Goal: Task Accomplishment & Management: Use online tool/utility

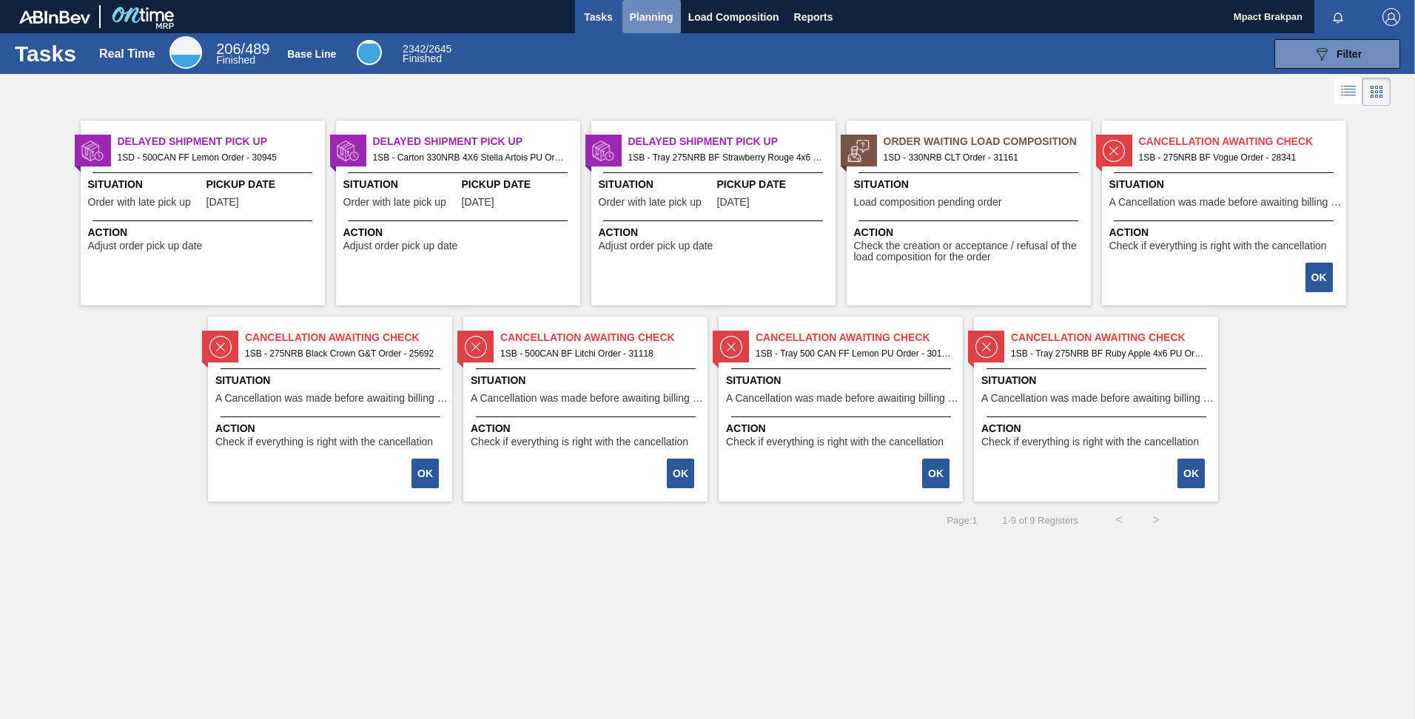
click at [642, 8] on span "Planning" at bounding box center [652, 17] width 44 height 18
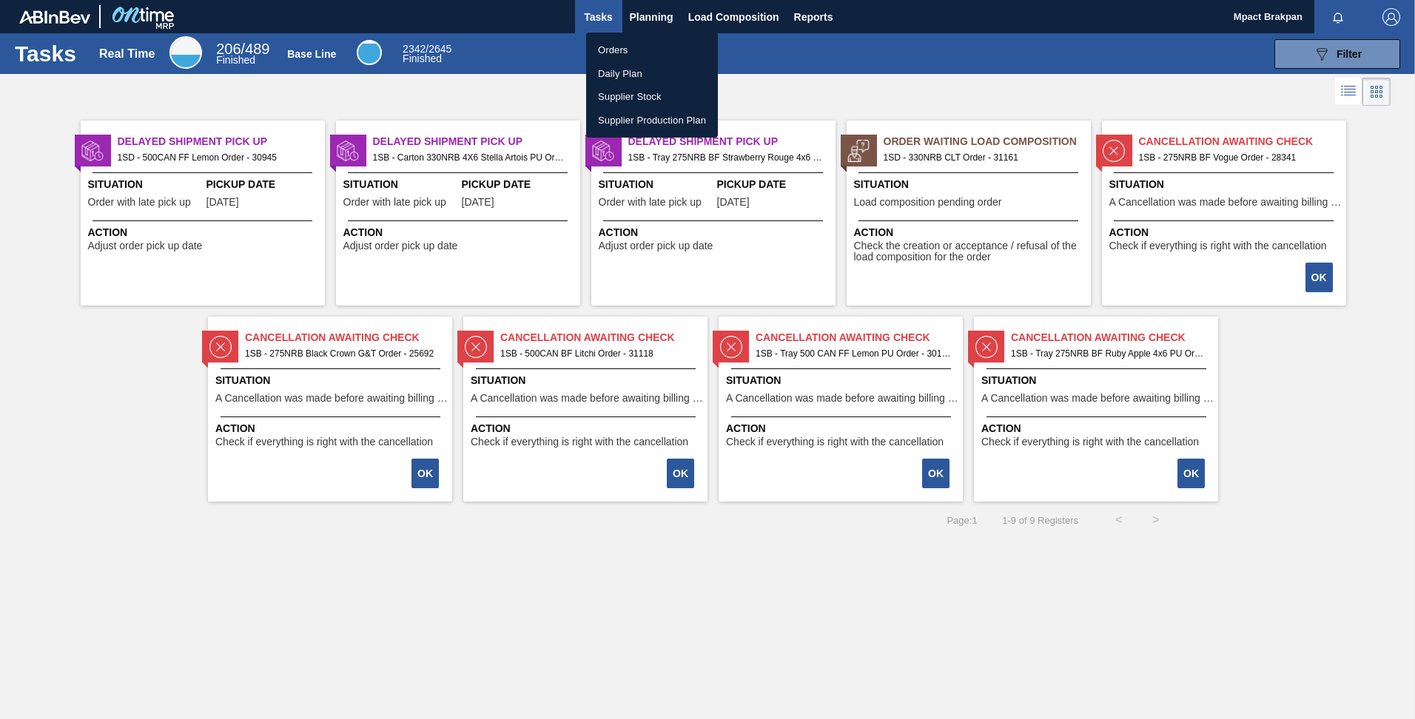
click at [598, 50] on li "Orders" at bounding box center [652, 50] width 132 height 24
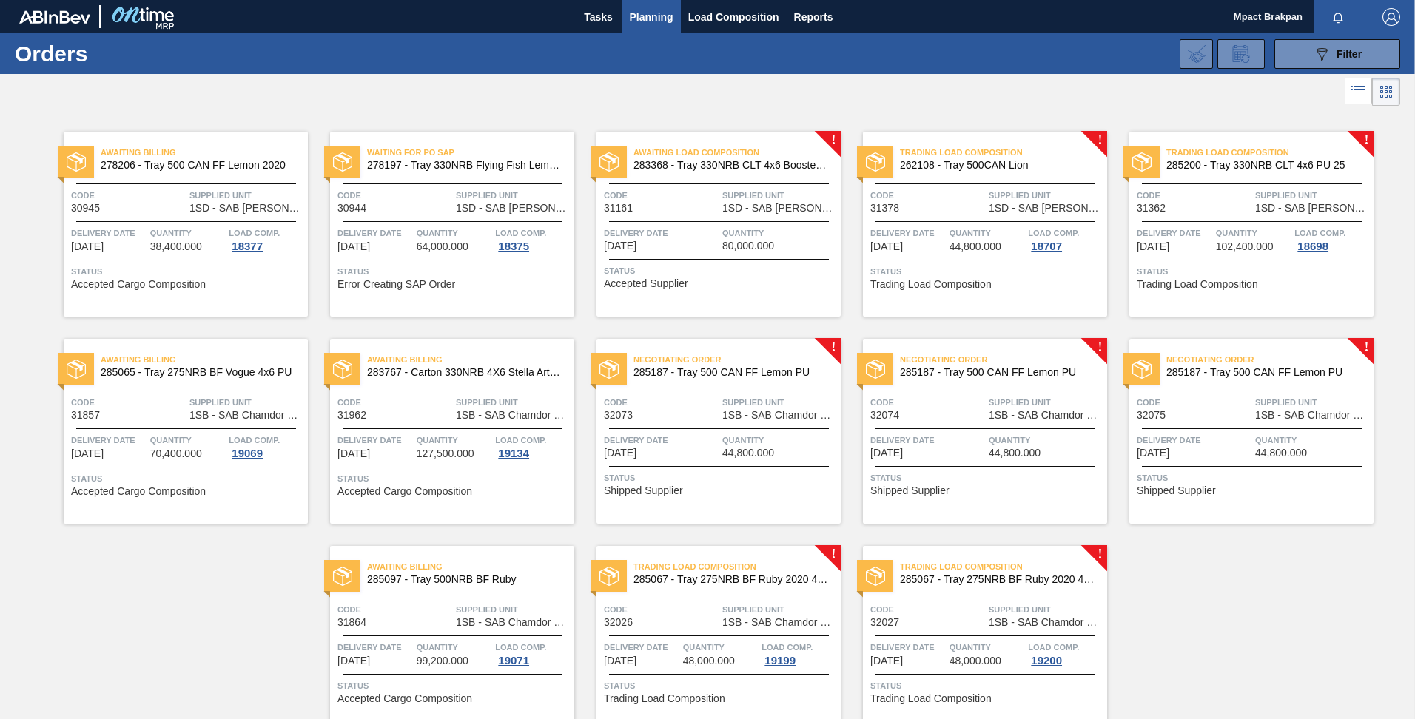
click at [716, 462] on div "Negotiating Order 285187 - Tray 500 CAN FF Lemon PU Code 32073 Supplied Unit 1S…" at bounding box center [719, 431] width 244 height 185
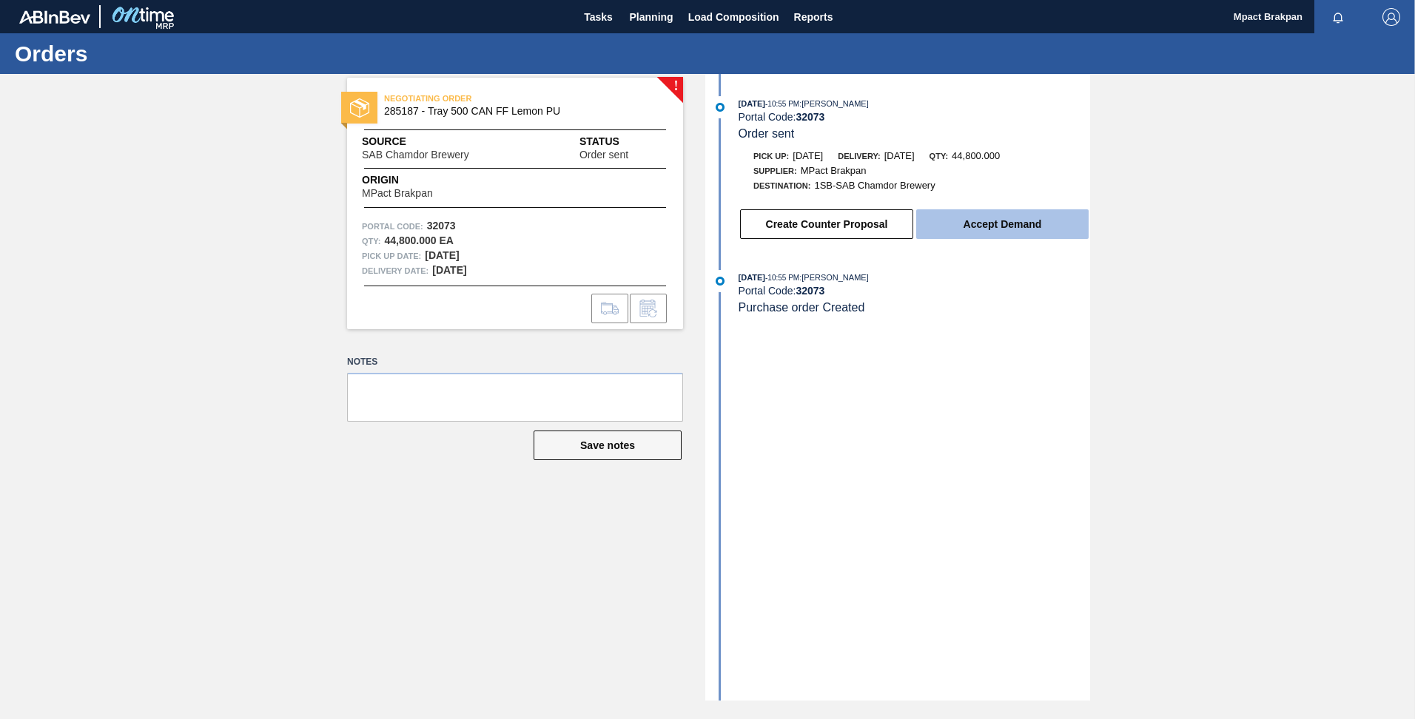
click at [980, 217] on button "Accept Demand" at bounding box center [1002, 224] width 172 height 30
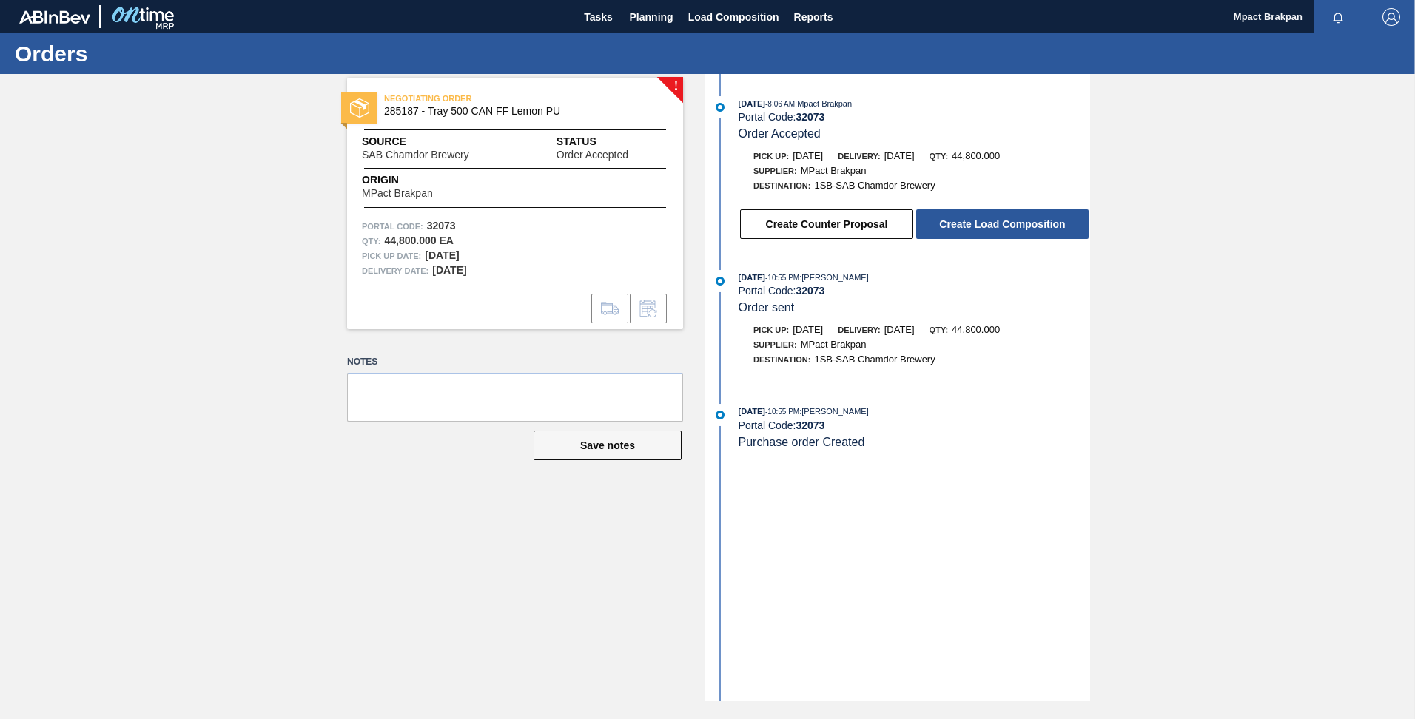
click at [973, 224] on button "Create Load Composition" at bounding box center [1002, 224] width 172 height 30
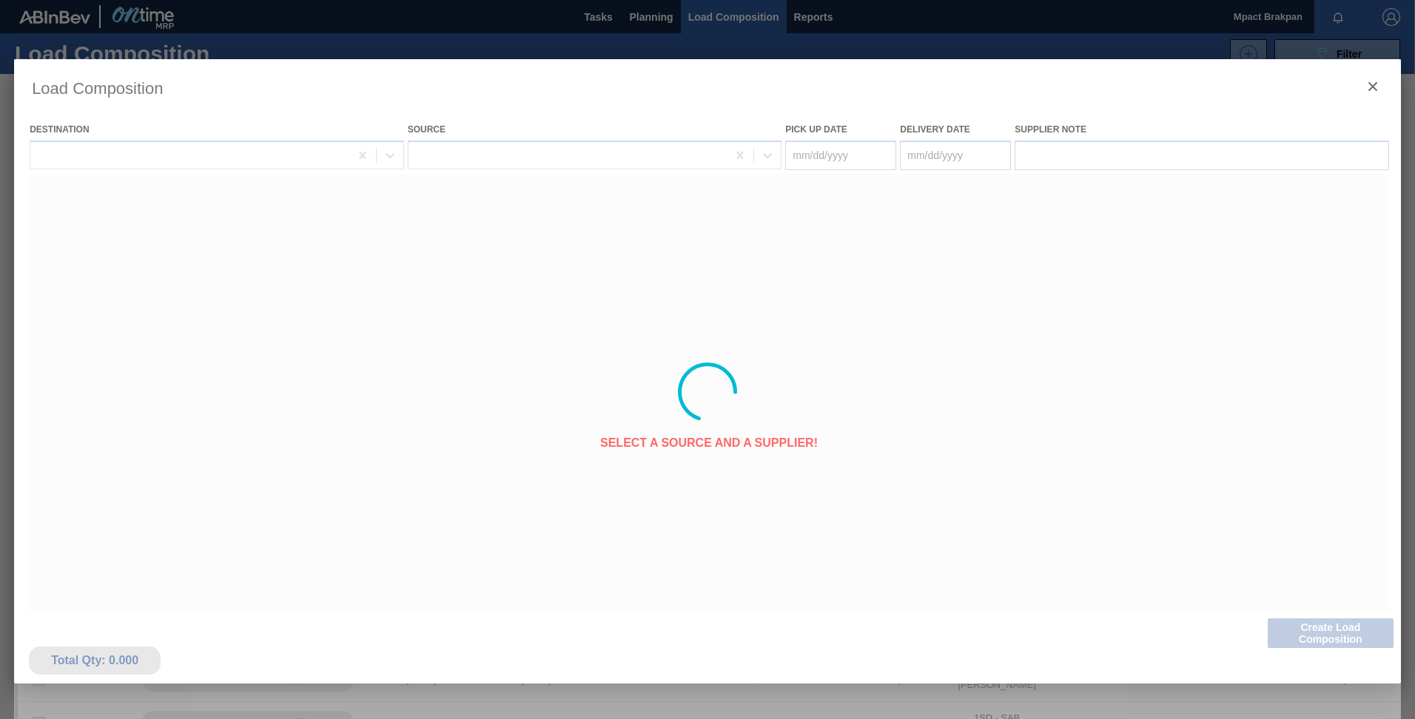
type Date "[DATE]"
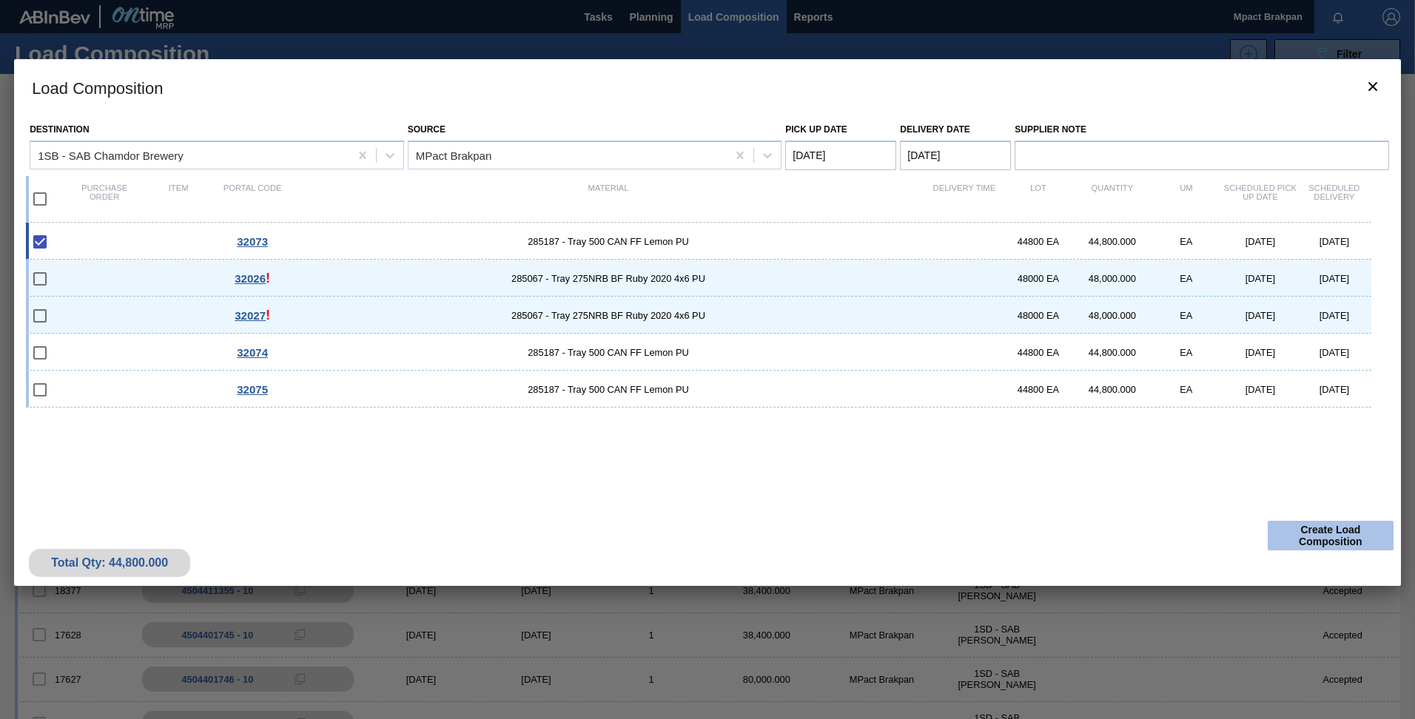
click at [1349, 537] on button "Create Load Composition" at bounding box center [1331, 536] width 126 height 30
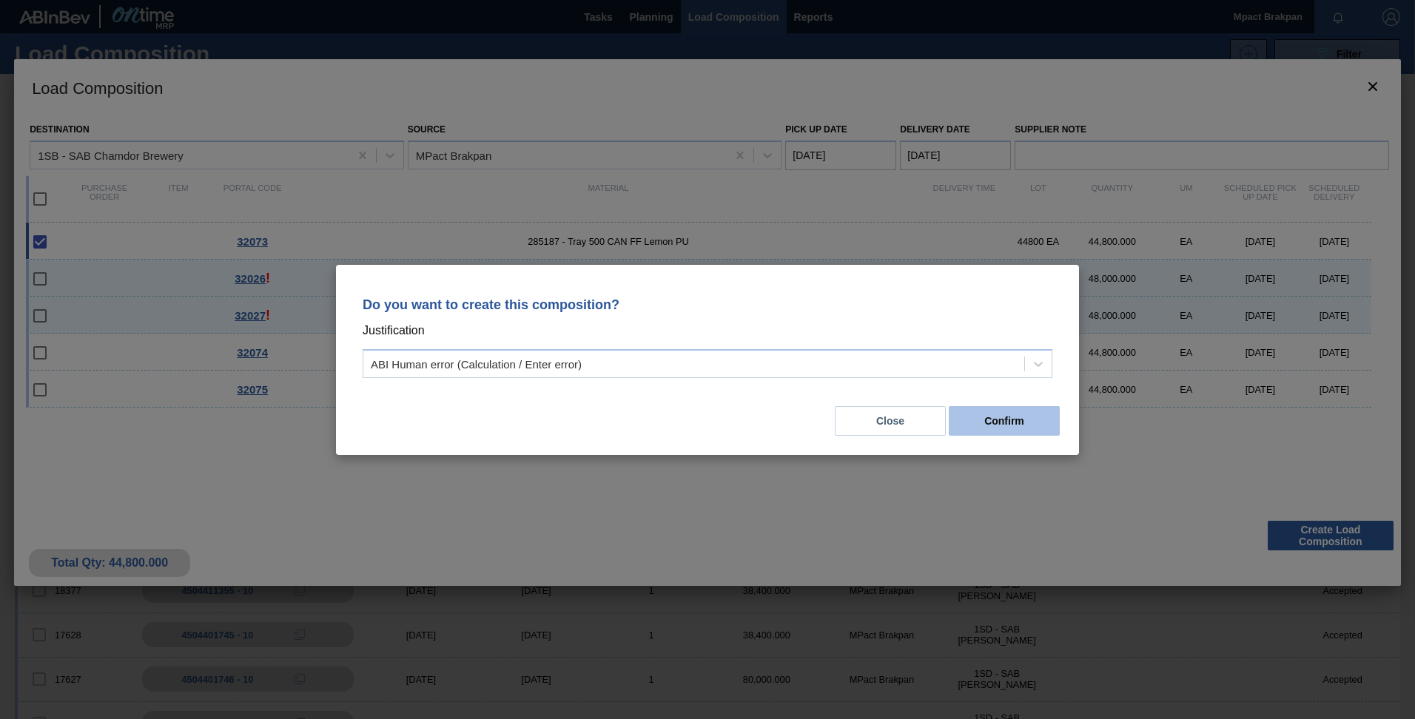
click at [1027, 421] on button "Confirm" at bounding box center [1004, 421] width 111 height 30
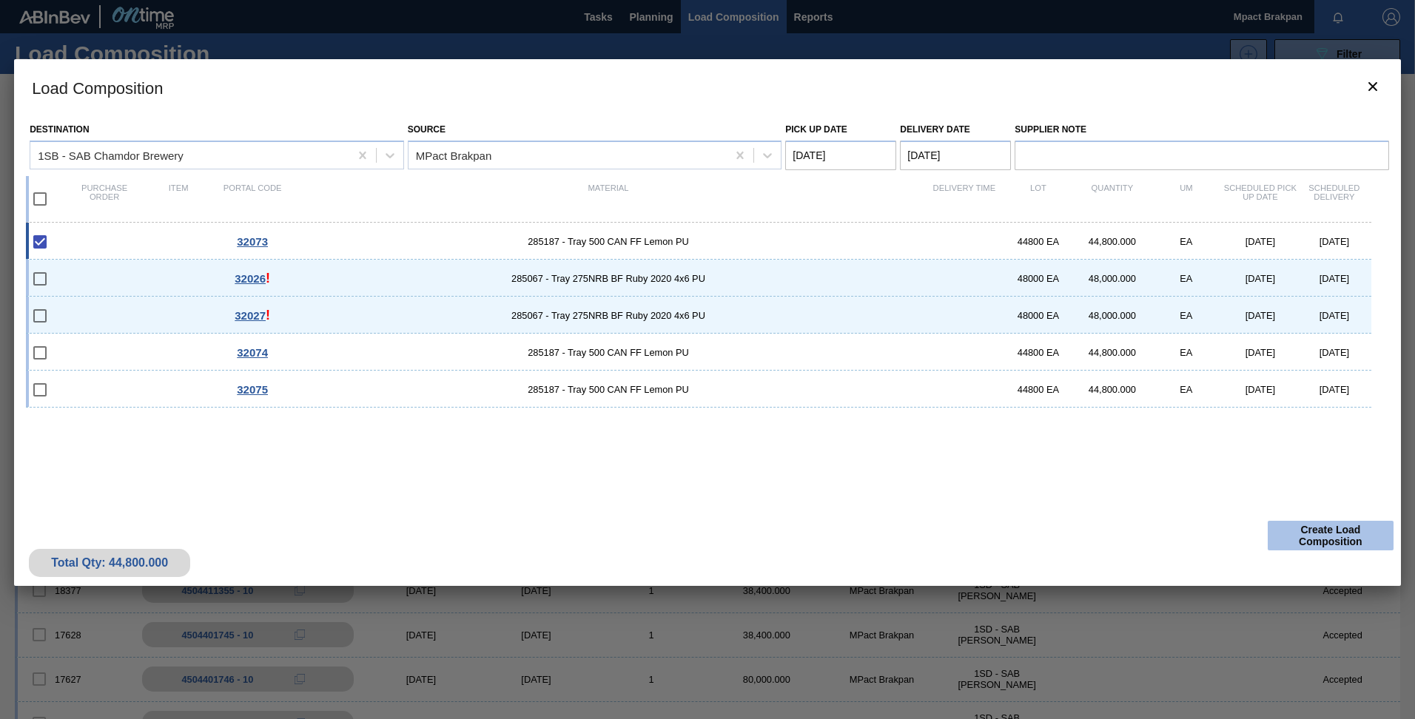
click at [1322, 533] on button "Create Load Composition" at bounding box center [1331, 536] width 126 height 30
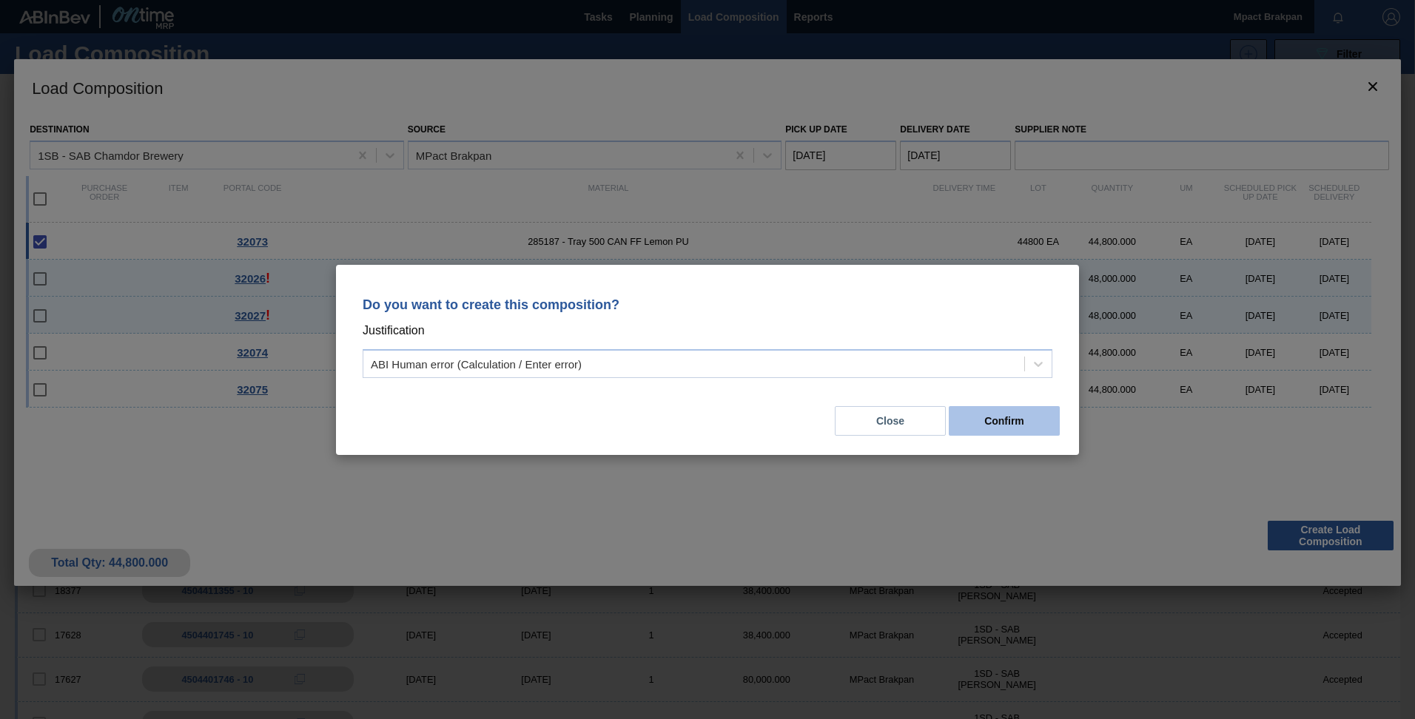
click at [1011, 430] on button "Confirm" at bounding box center [1004, 421] width 111 height 30
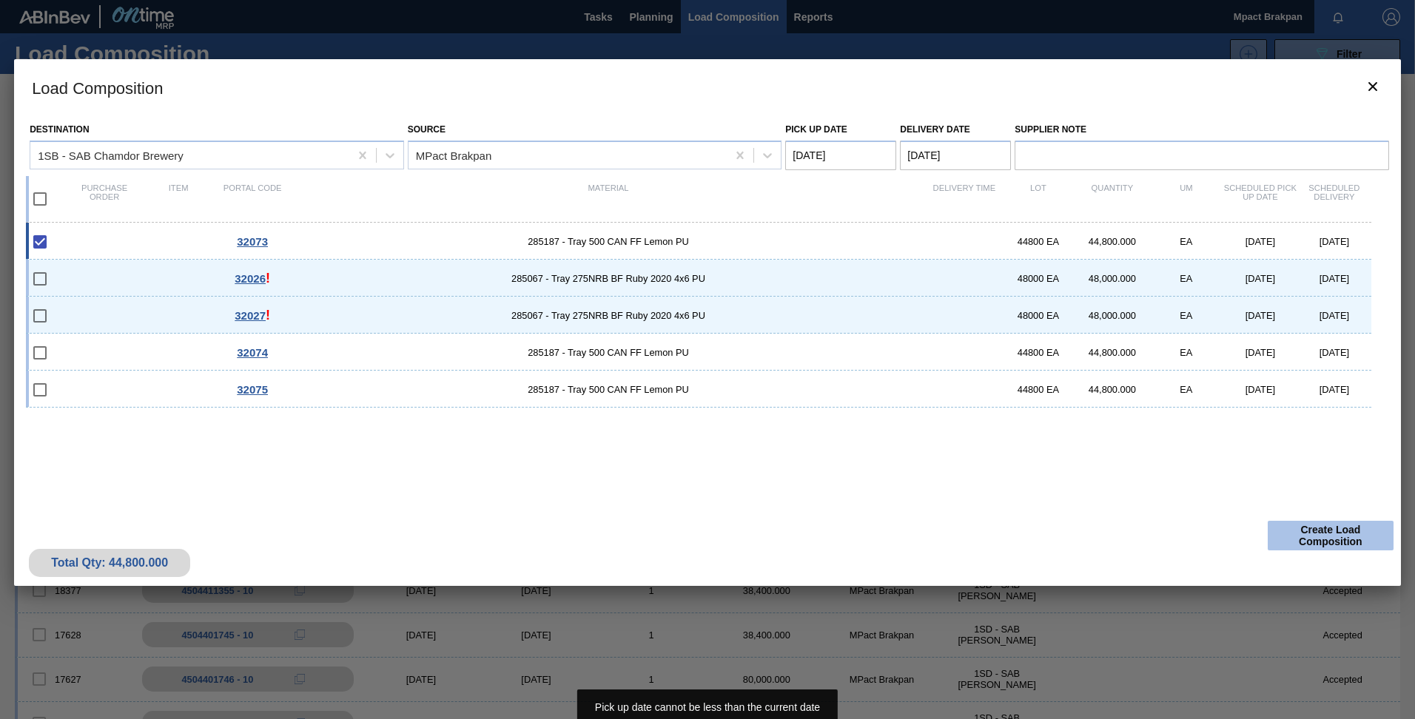
click at [1323, 531] on button "Create Load Composition" at bounding box center [1331, 536] width 126 height 30
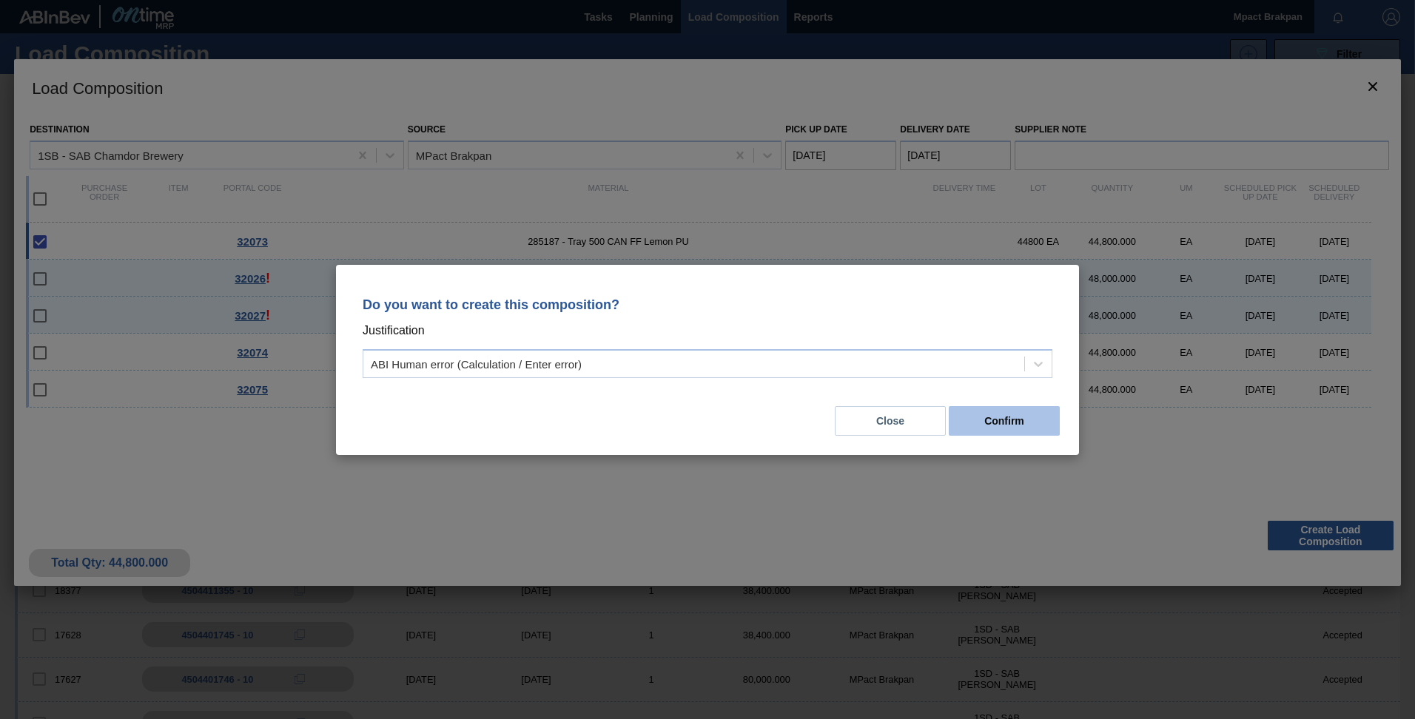
click at [1018, 423] on button "Confirm" at bounding box center [1004, 421] width 111 height 30
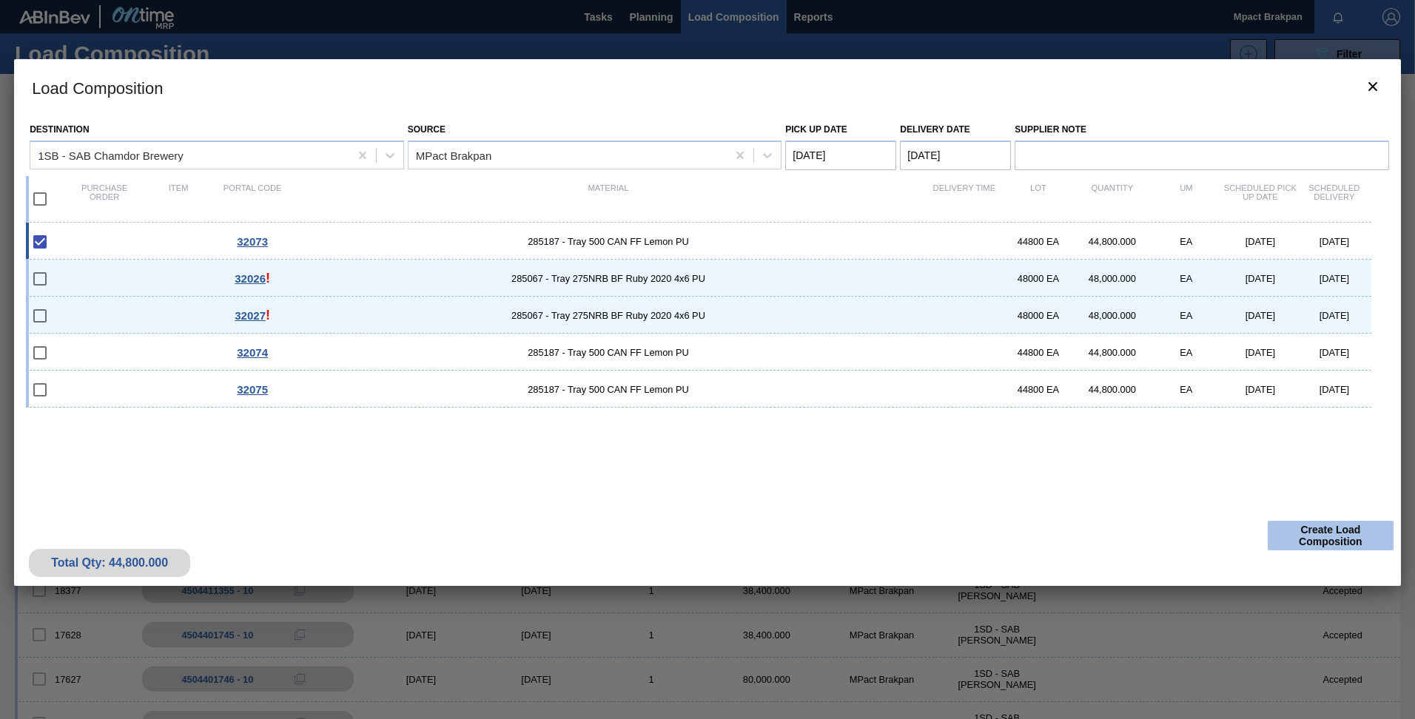
click at [1327, 531] on button "Create Load Composition" at bounding box center [1331, 536] width 126 height 30
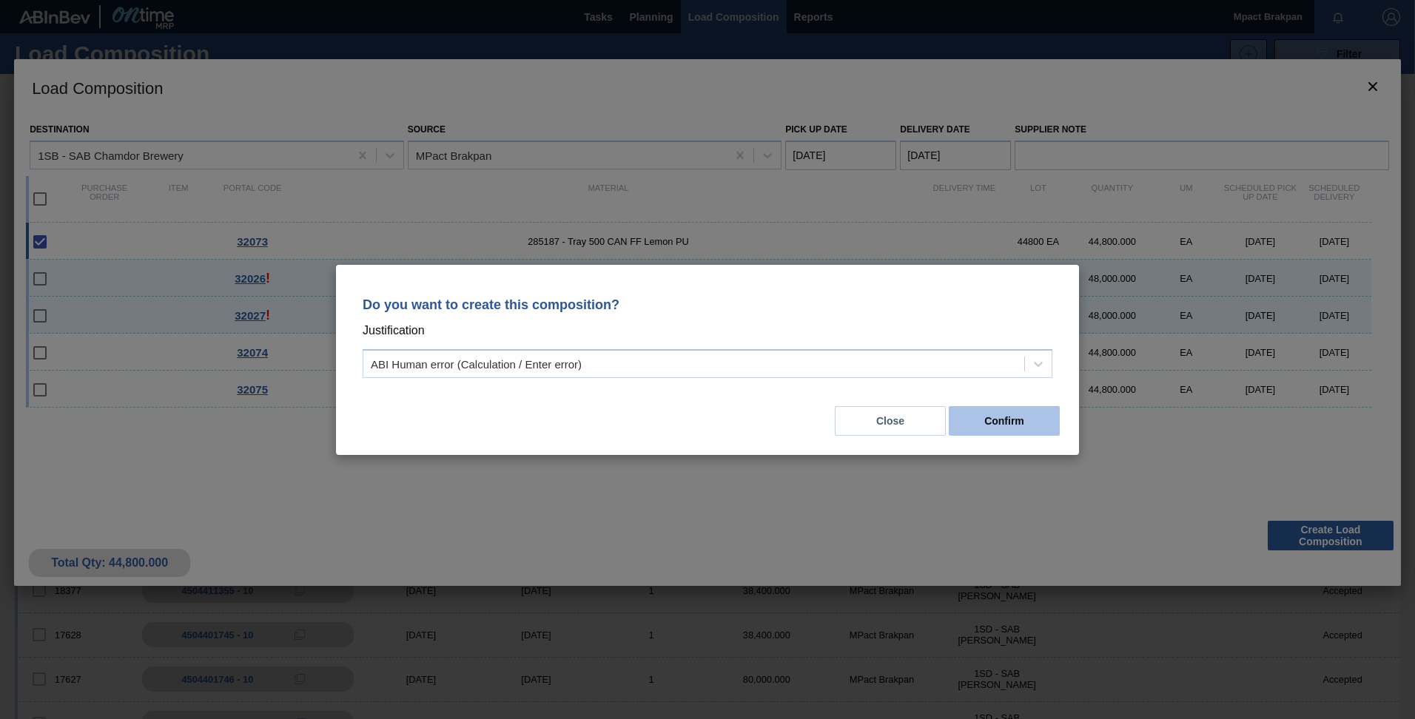
click at [1011, 418] on button "Confirm" at bounding box center [1004, 421] width 111 height 30
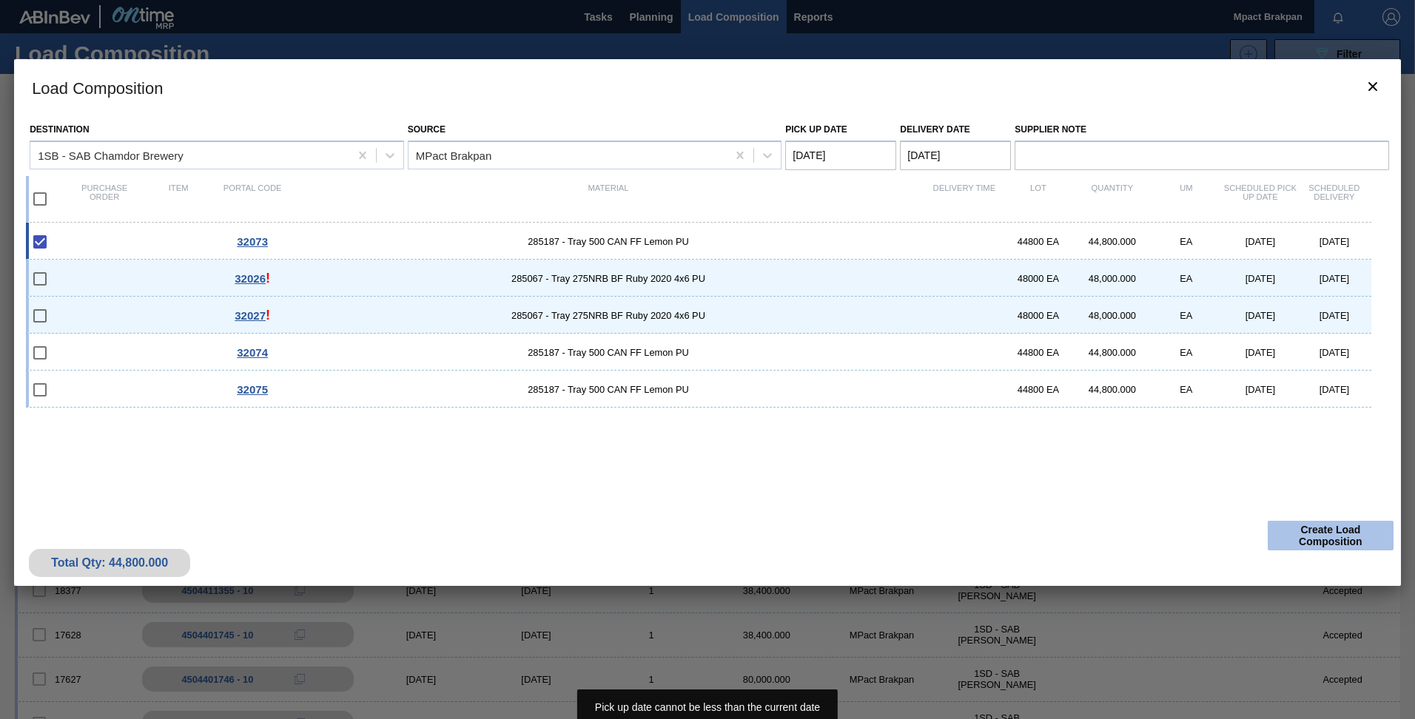
click at [1326, 531] on button "Create Load Composition" at bounding box center [1331, 536] width 126 height 30
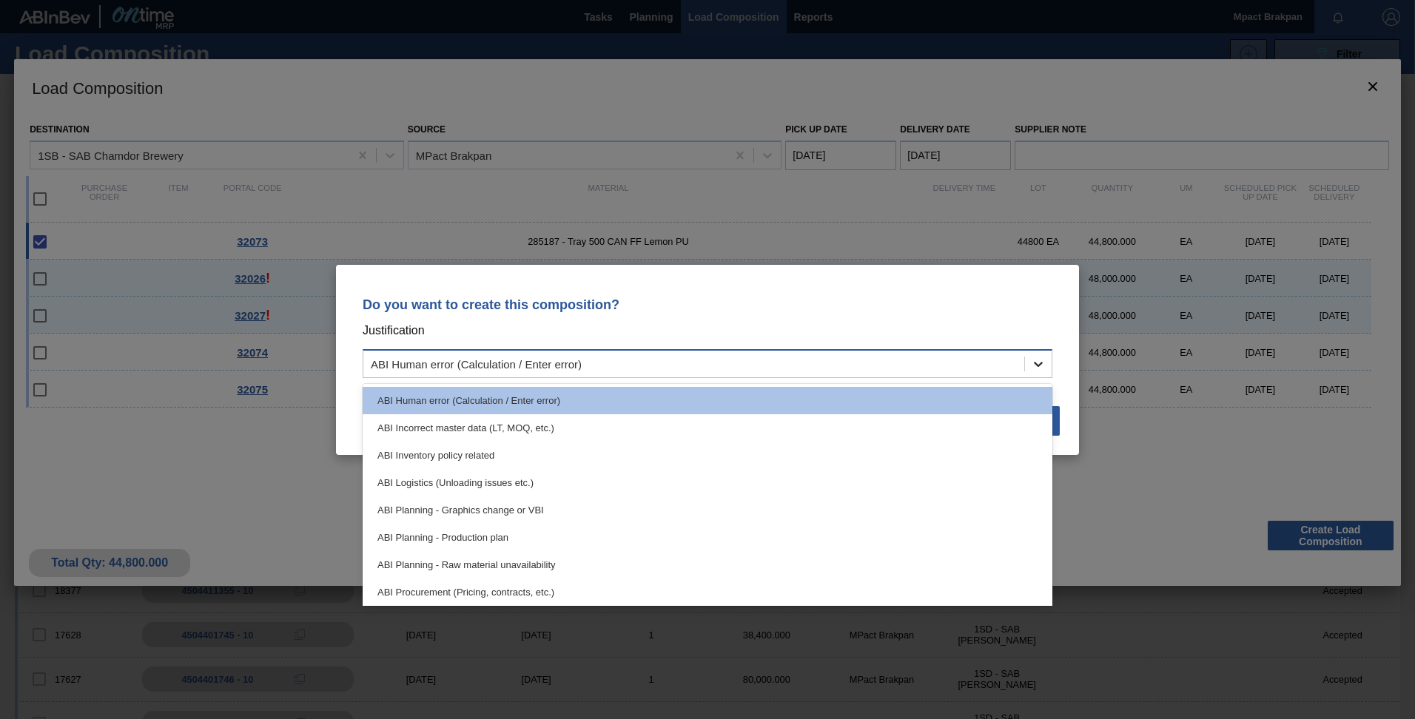
click at [1041, 360] on icon at bounding box center [1038, 364] width 15 height 15
click at [1160, 531] on div "Do you want to create this composition? Justification option ABI Planning - Raw…" at bounding box center [707, 359] width 1415 height 719
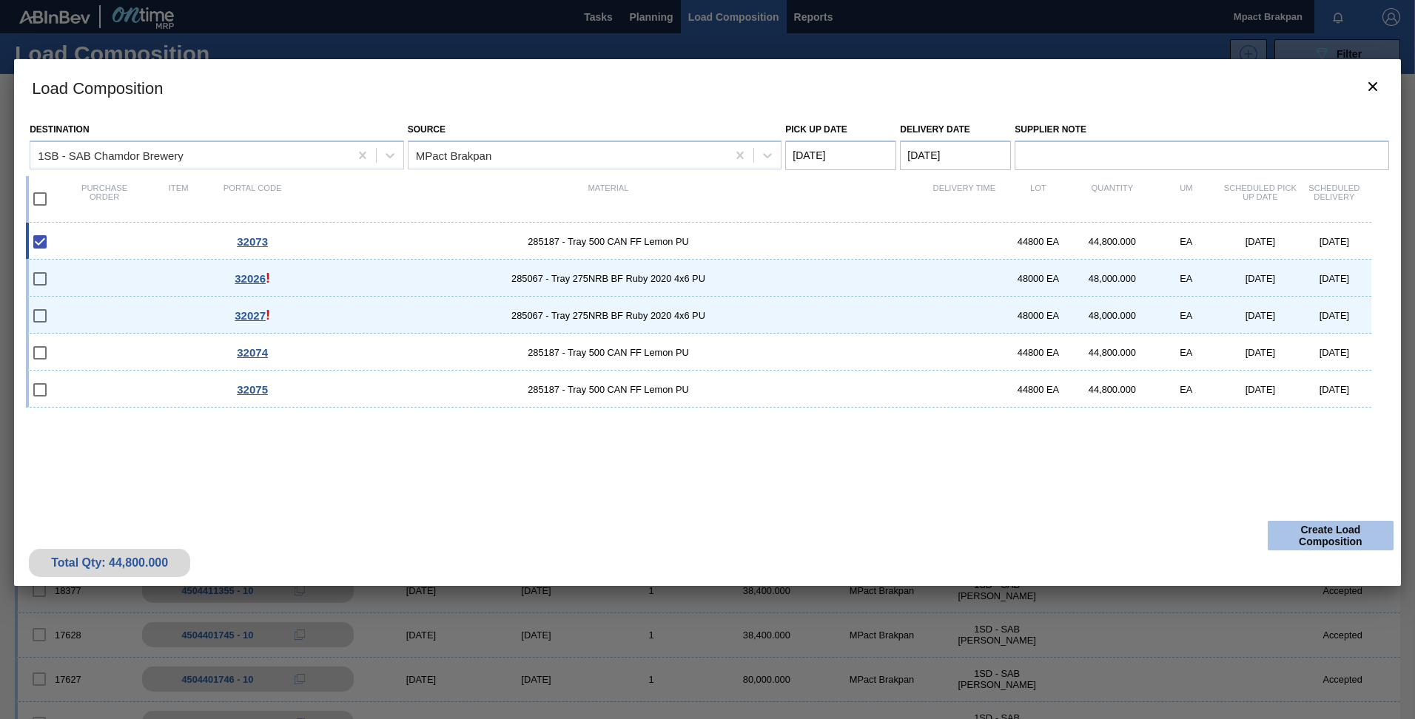
click at [1331, 534] on button "Create Load Composition" at bounding box center [1331, 536] width 126 height 30
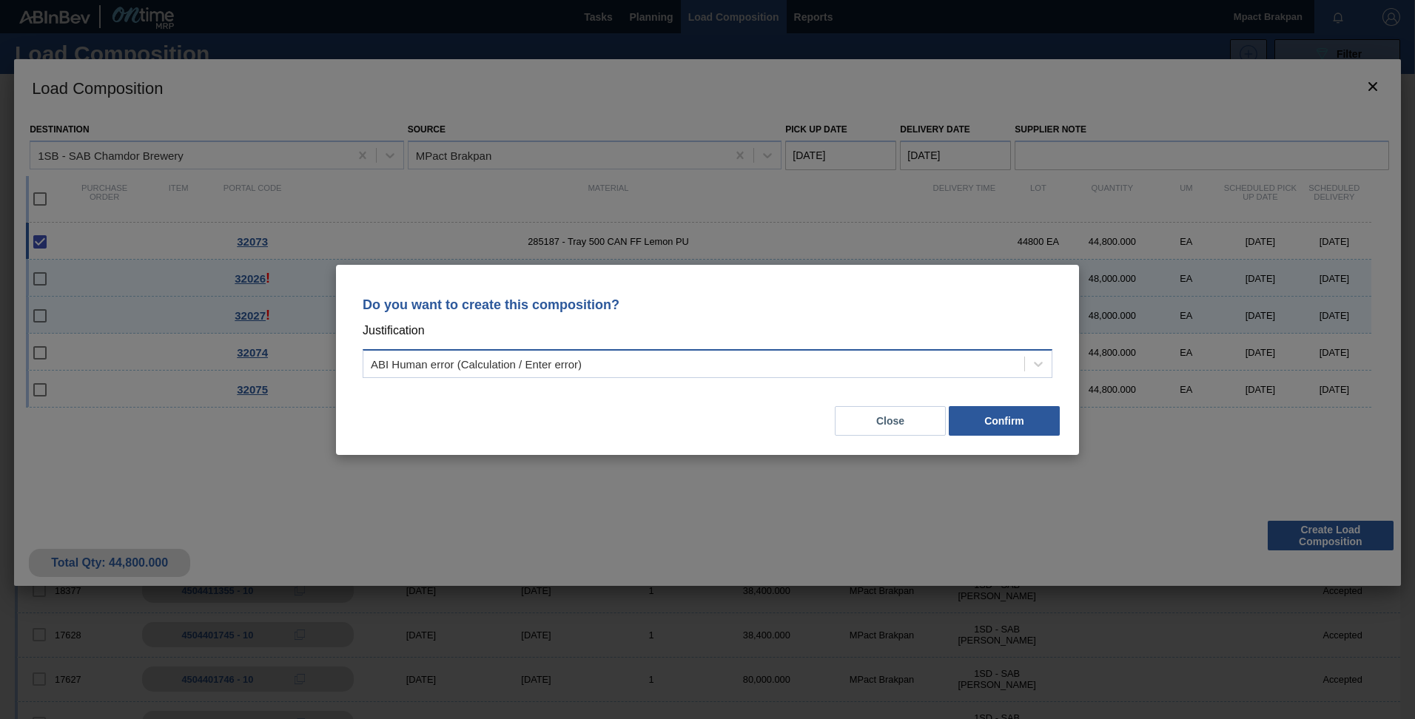
click at [652, 365] on div "ABI Human error (Calculation / Enter error)" at bounding box center [693, 363] width 661 height 21
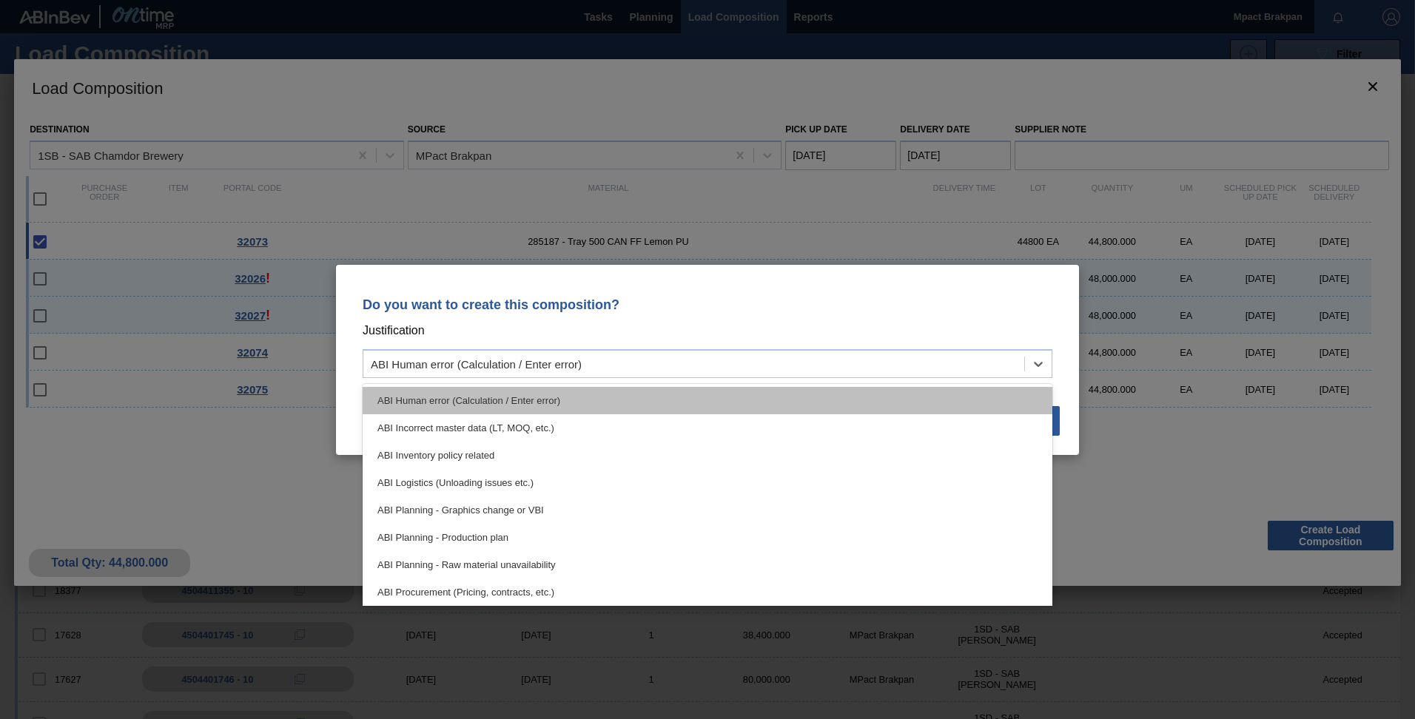
click at [611, 391] on div "ABI Human error (Calculation / Enter error)" at bounding box center [708, 400] width 690 height 27
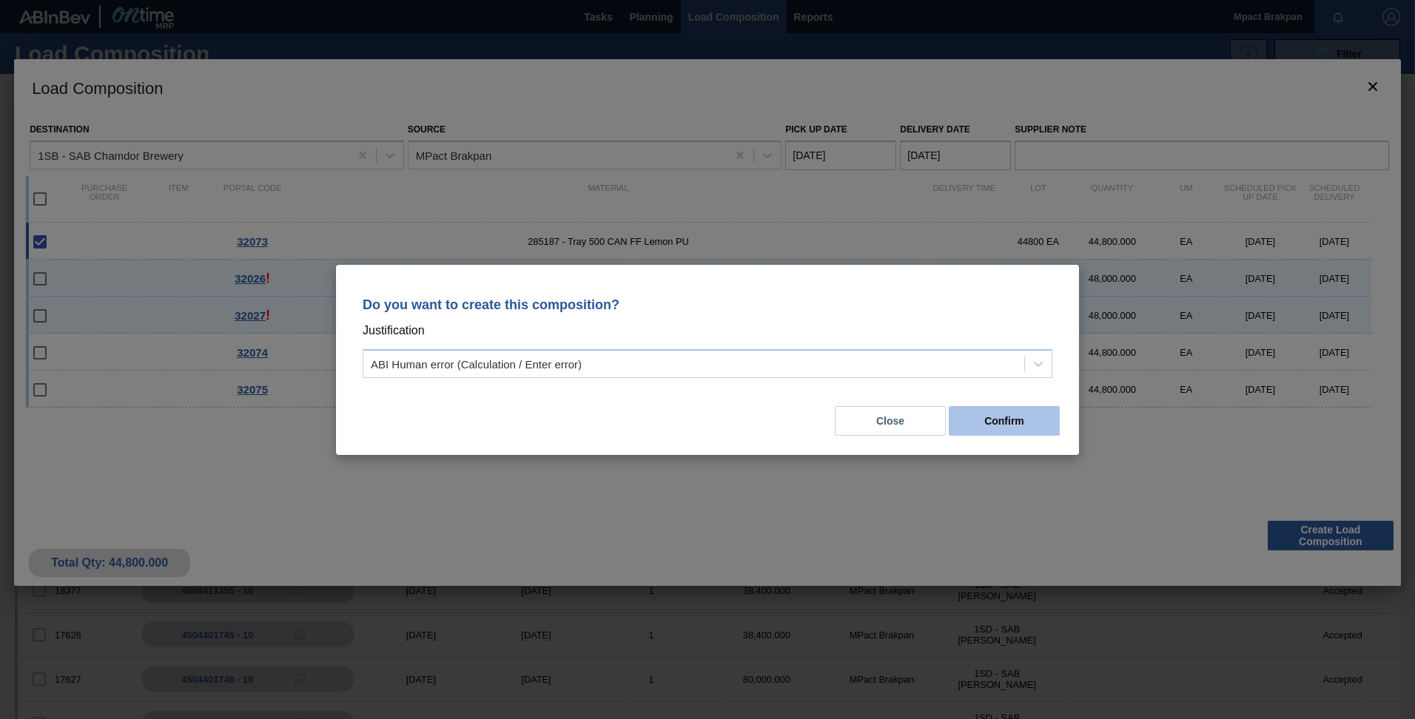
click at [1024, 423] on button "Confirm" at bounding box center [1004, 421] width 111 height 30
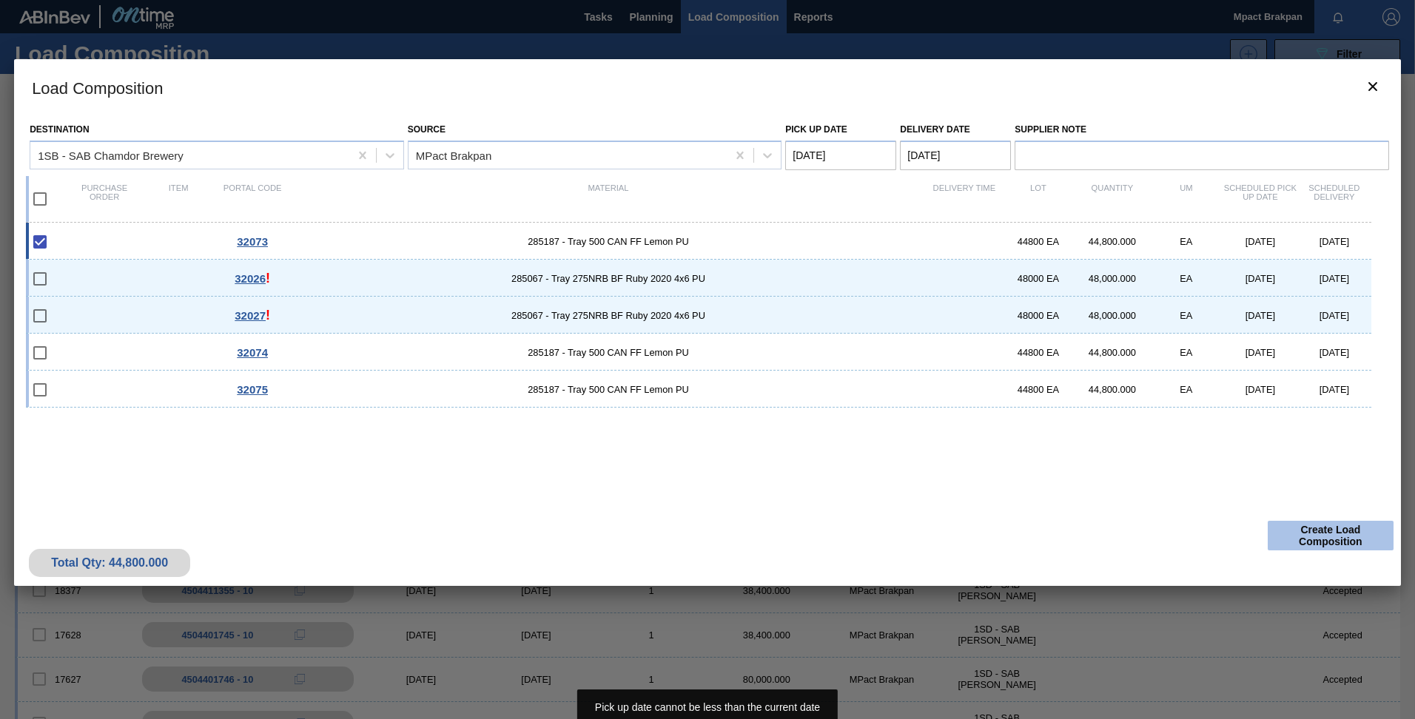
click at [1340, 533] on button "Create Load Composition" at bounding box center [1331, 536] width 126 height 30
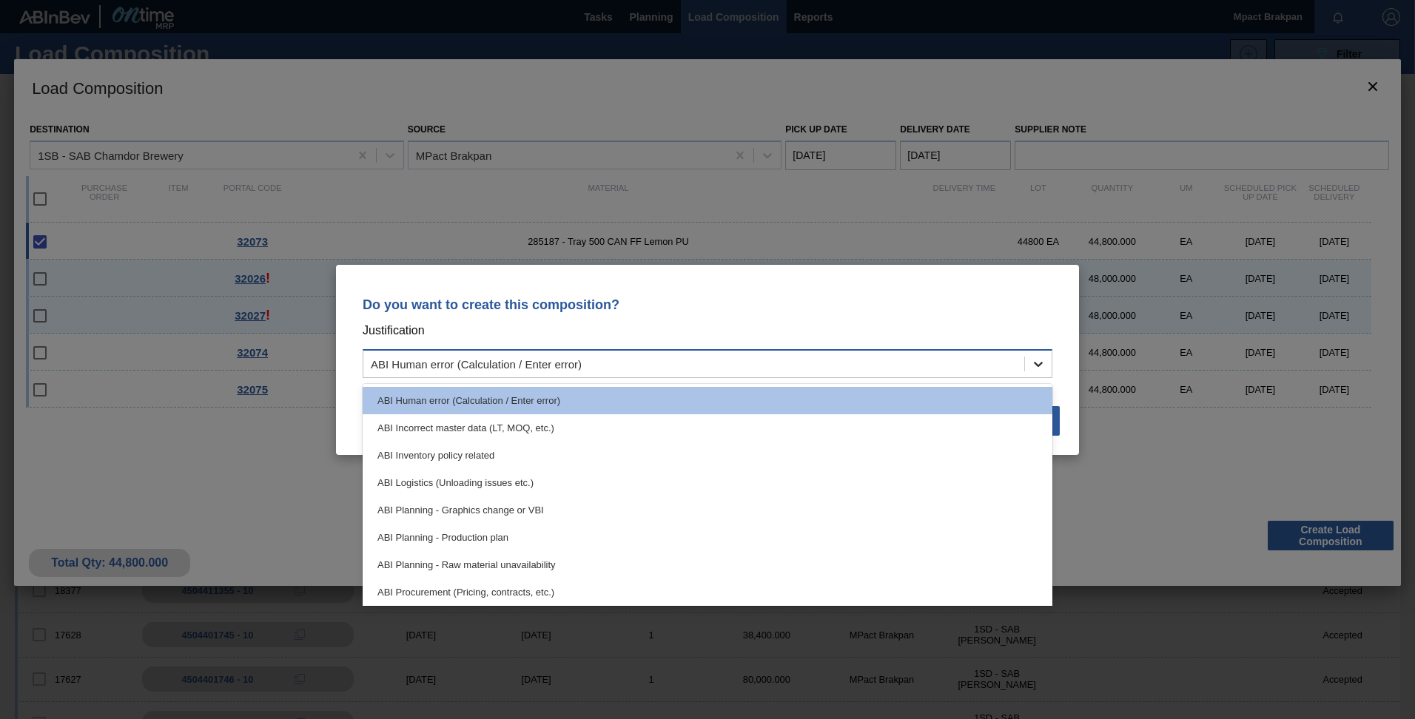
click at [1034, 366] on icon at bounding box center [1038, 364] width 15 height 15
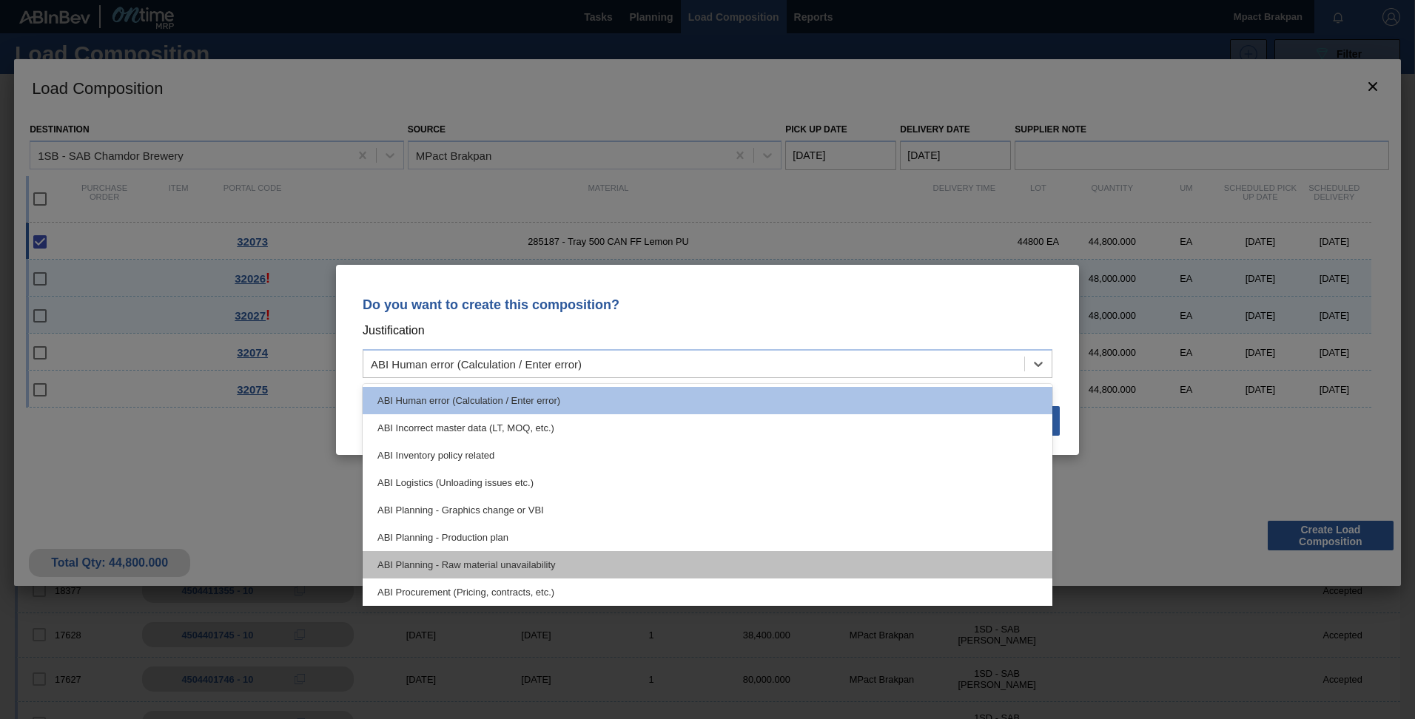
click at [1049, 551] on div "ABI Planning - Raw material unavailability" at bounding box center [708, 564] width 690 height 27
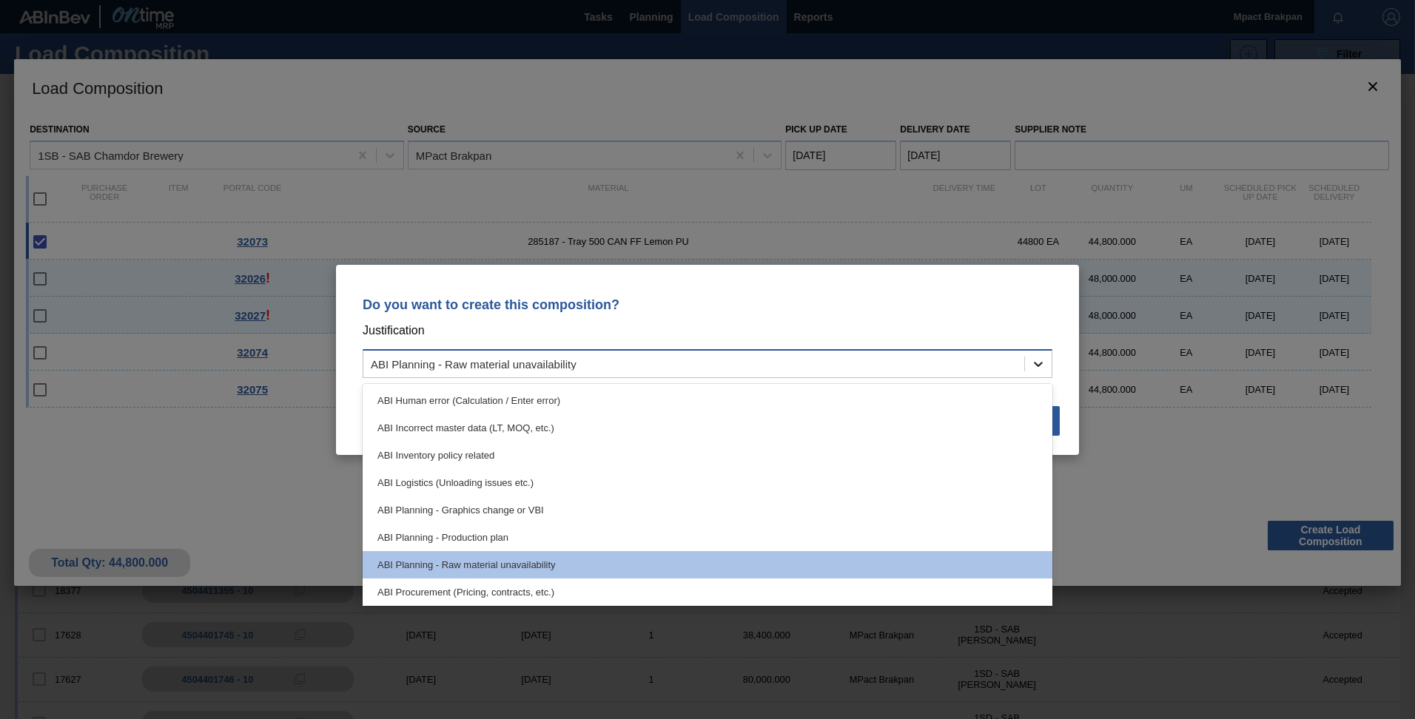
click at [1044, 366] on icon at bounding box center [1038, 364] width 15 height 15
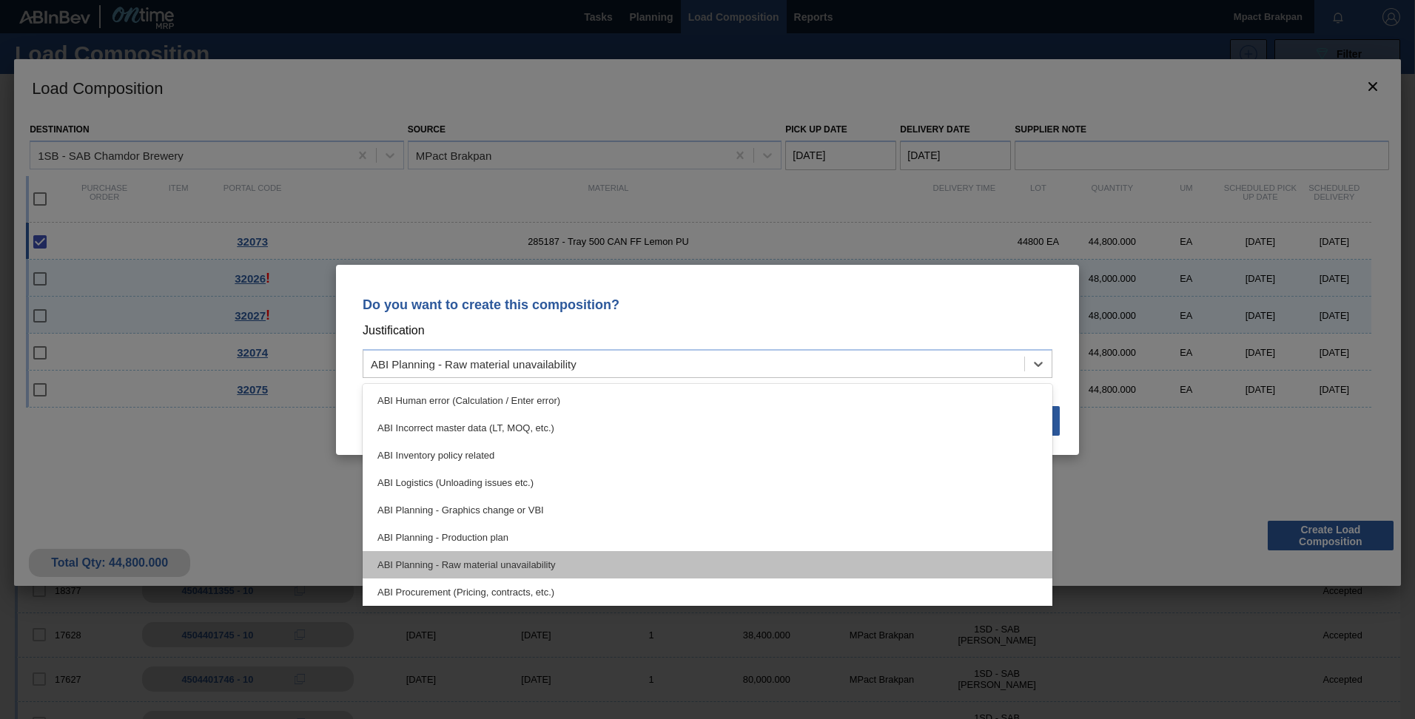
click at [850, 571] on div "ABI Planning - Raw material unavailability" at bounding box center [708, 564] width 690 height 27
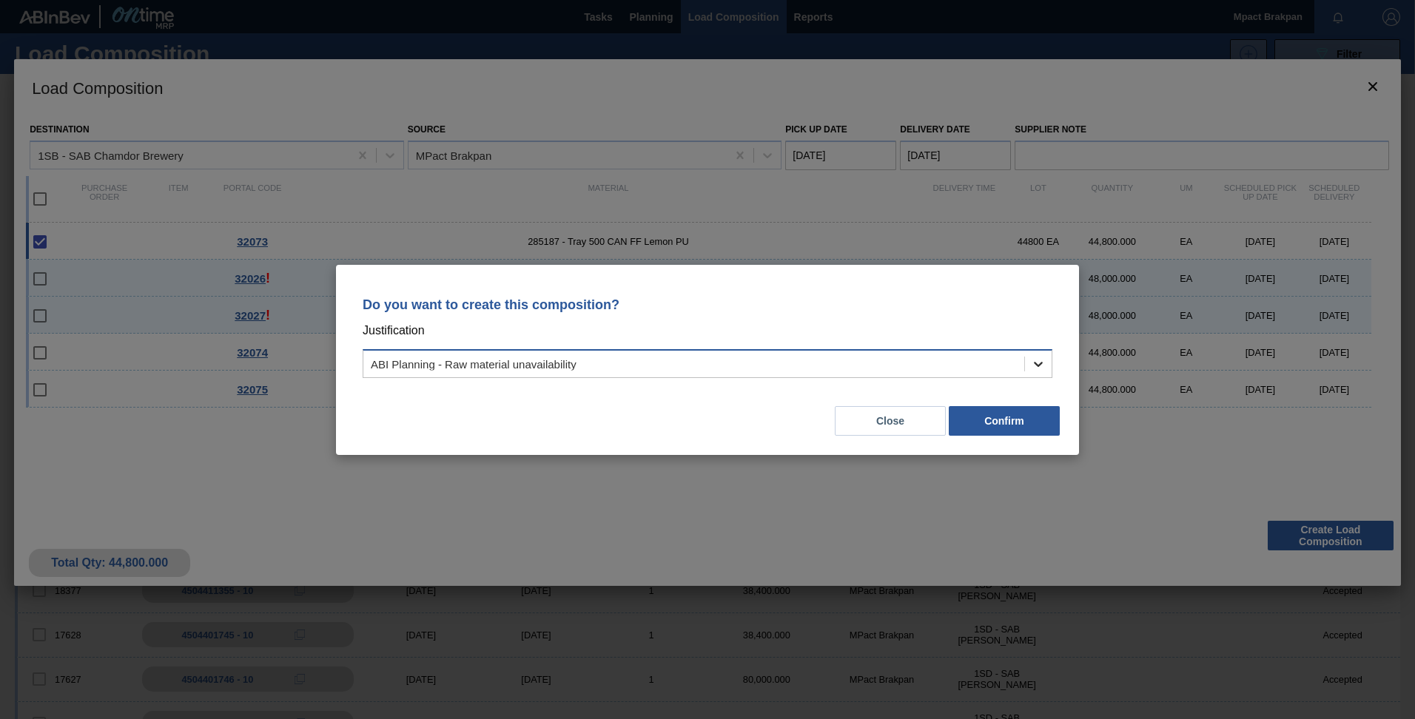
click at [1034, 363] on icon at bounding box center [1038, 364] width 15 height 15
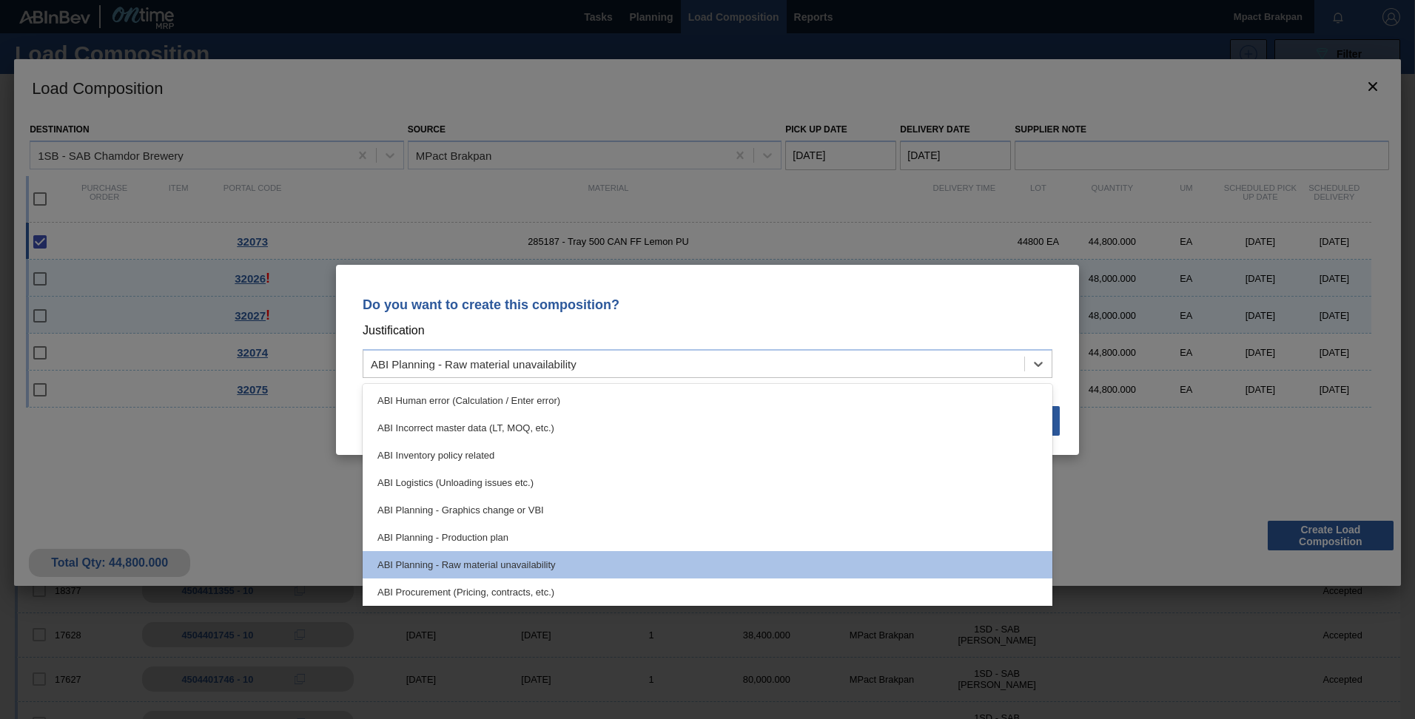
scroll to position [195, 0]
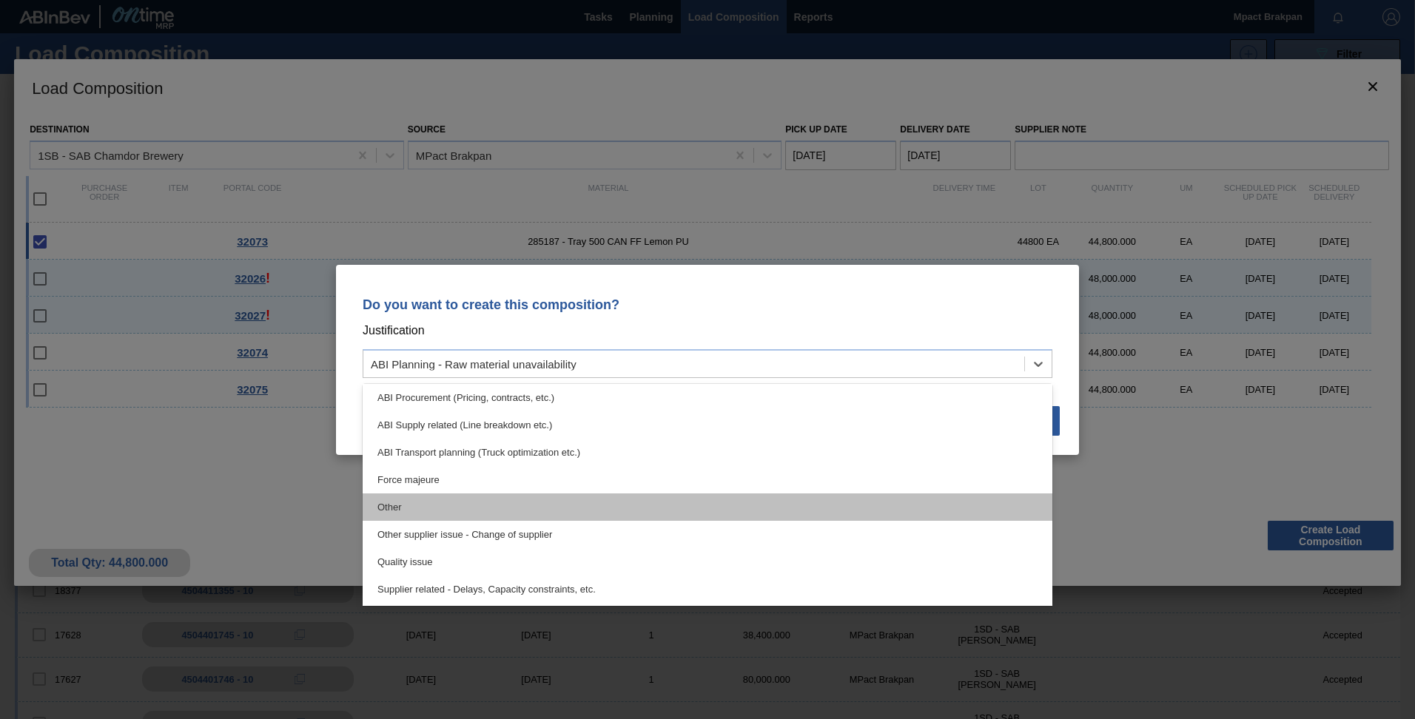
click at [518, 509] on div "Other" at bounding box center [708, 507] width 690 height 27
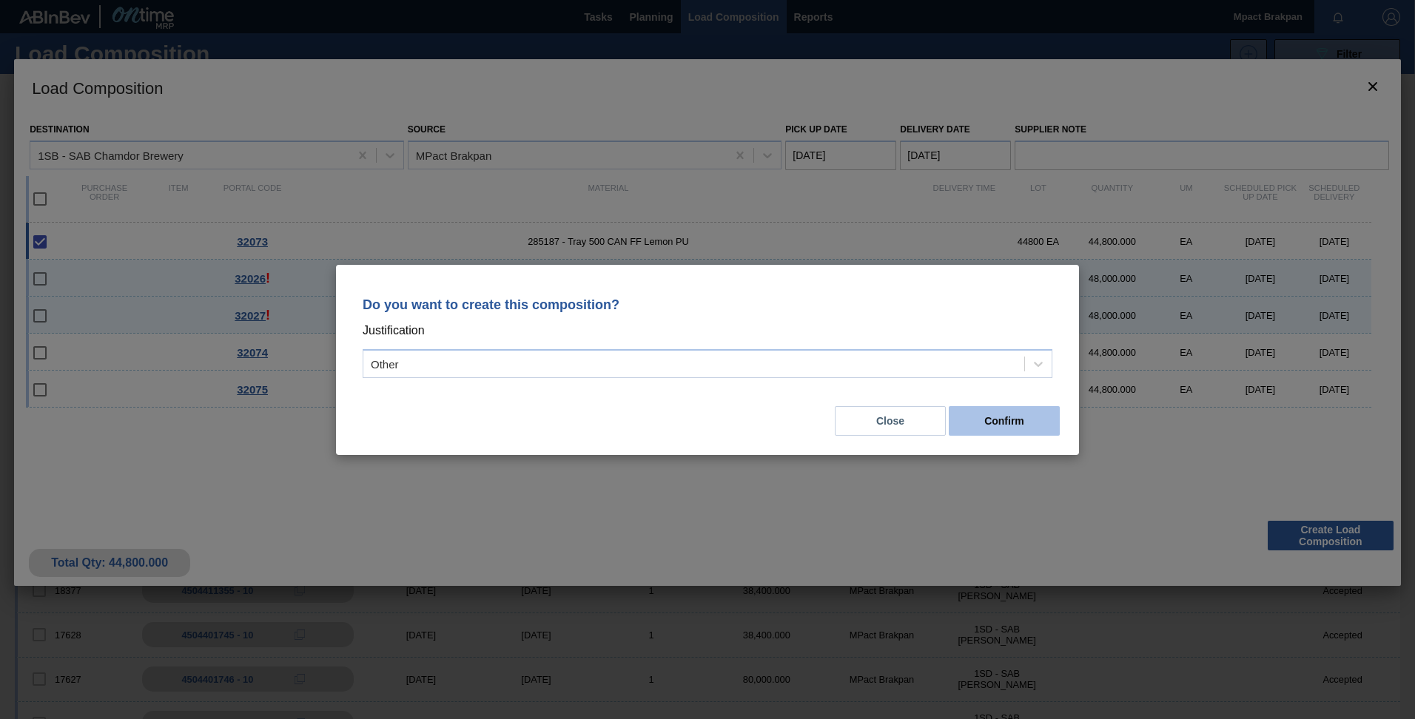
click at [1003, 421] on button "Confirm" at bounding box center [1004, 421] width 111 height 30
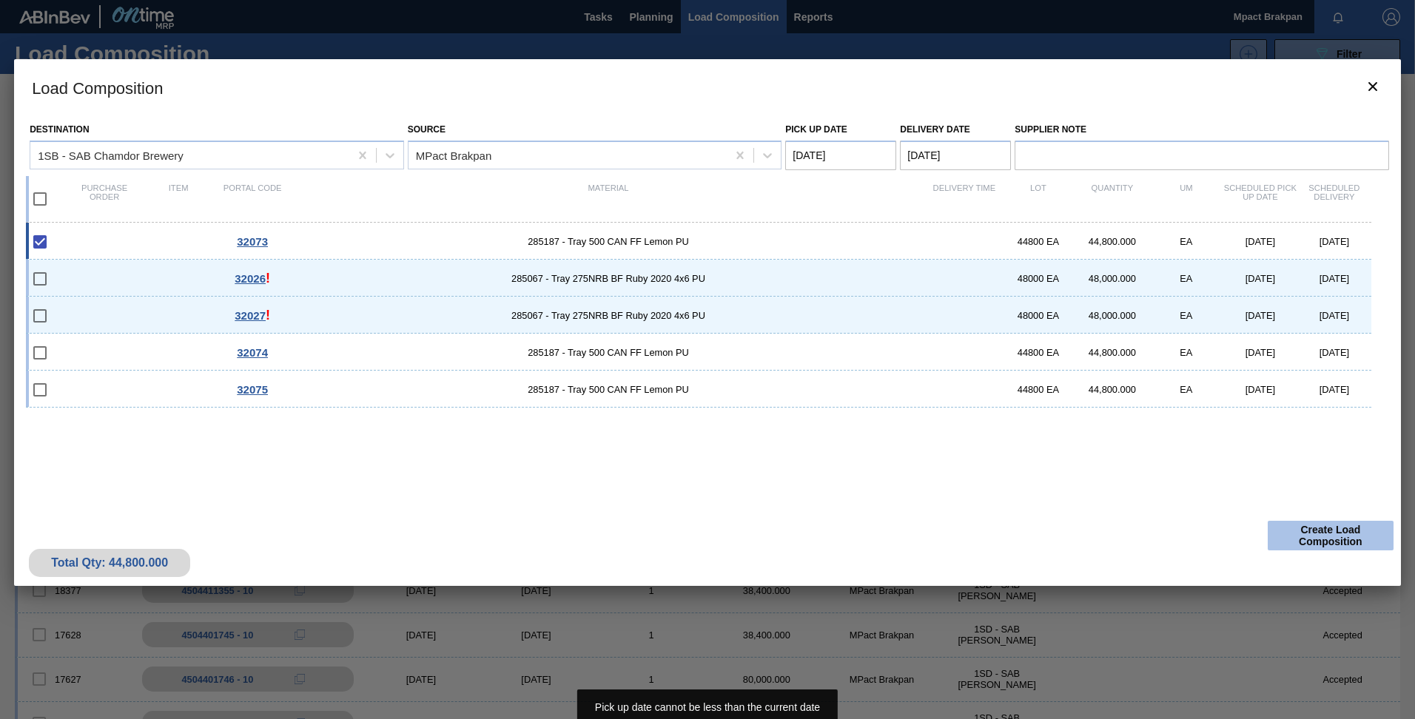
click at [1346, 536] on button "Create Load Composition" at bounding box center [1331, 536] width 126 height 30
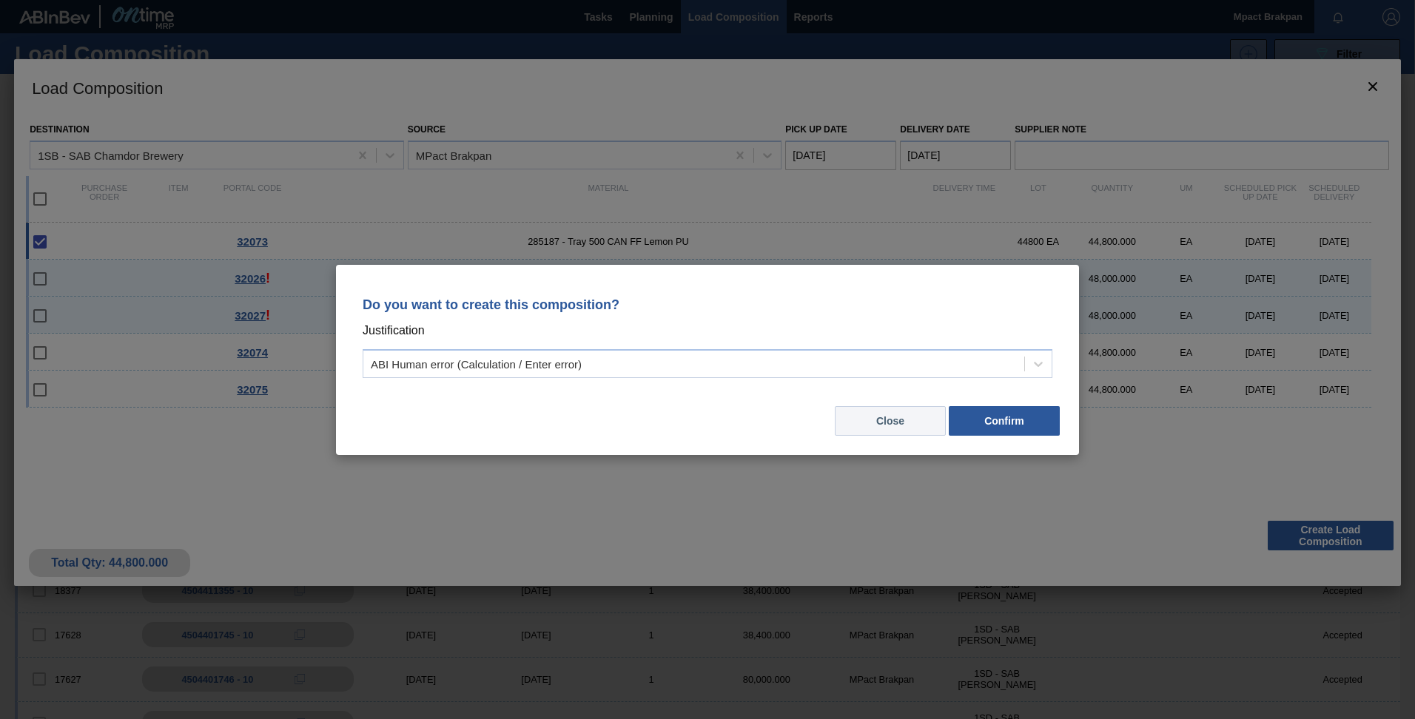
click at [900, 418] on button "Close" at bounding box center [890, 421] width 111 height 30
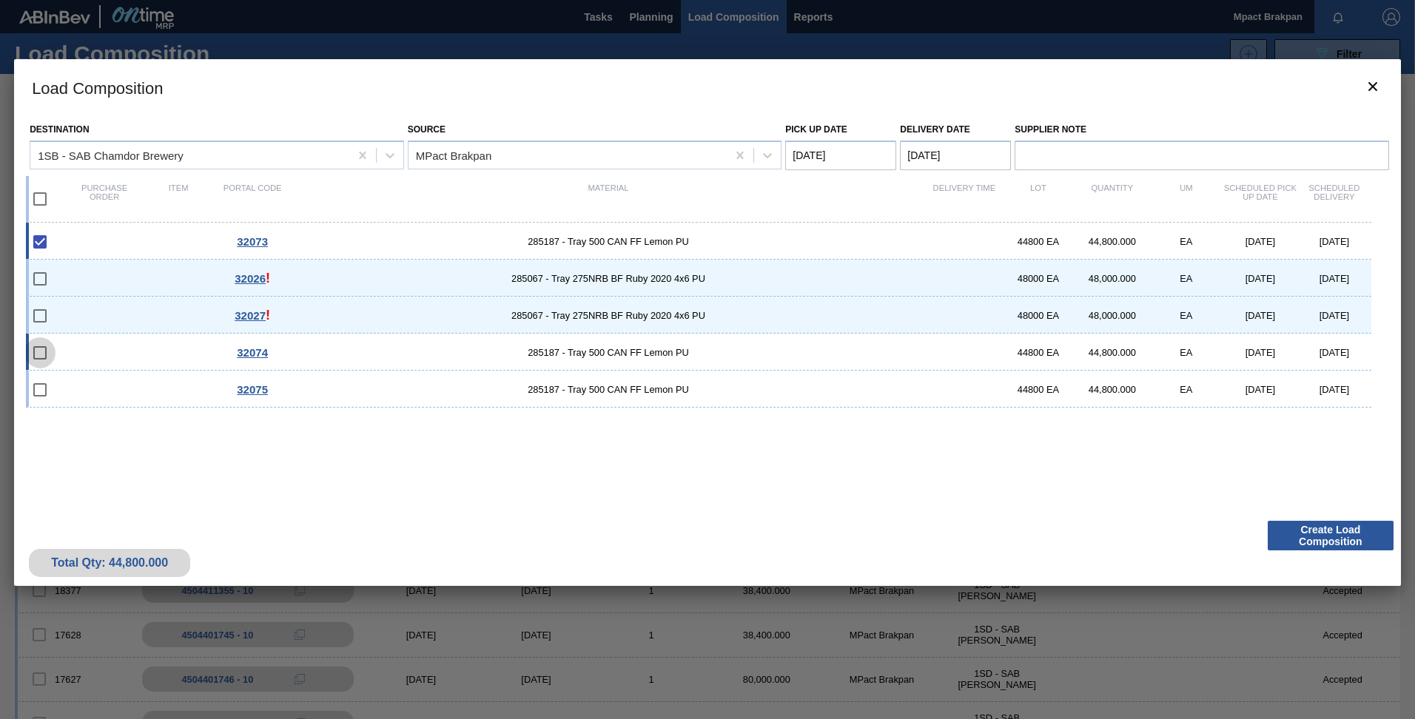
click at [55, 358] on input "checkbox" at bounding box center [39, 352] width 31 height 31
checkbox input "false"
click at [1376, 84] on icon "botão de ícone" at bounding box center [1372, 86] width 9 height 9
